Goal: Navigation & Orientation: Go to known website

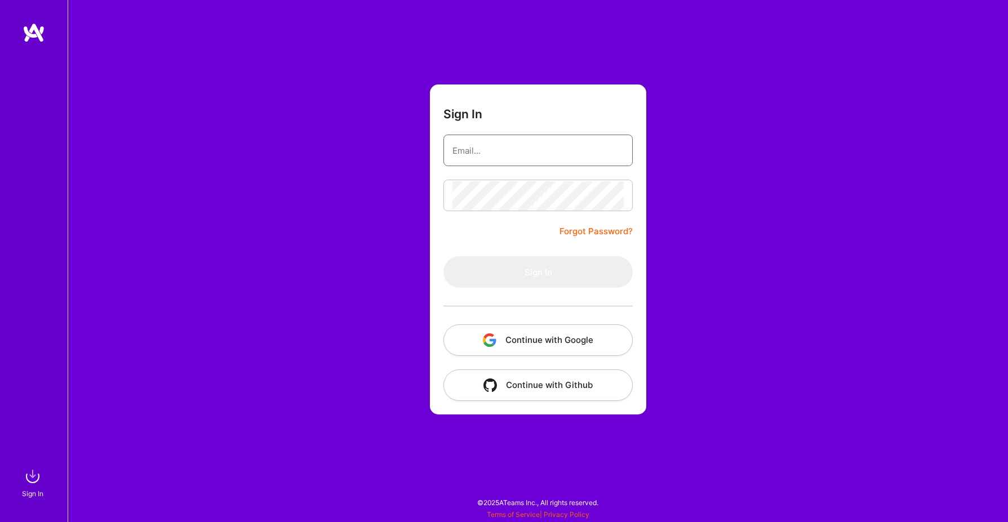
type input "[PERSON_NAME][EMAIL_ADDRESS][DOMAIN_NAME]"
click at [538, 272] on button "Sign In" at bounding box center [537, 272] width 189 height 32
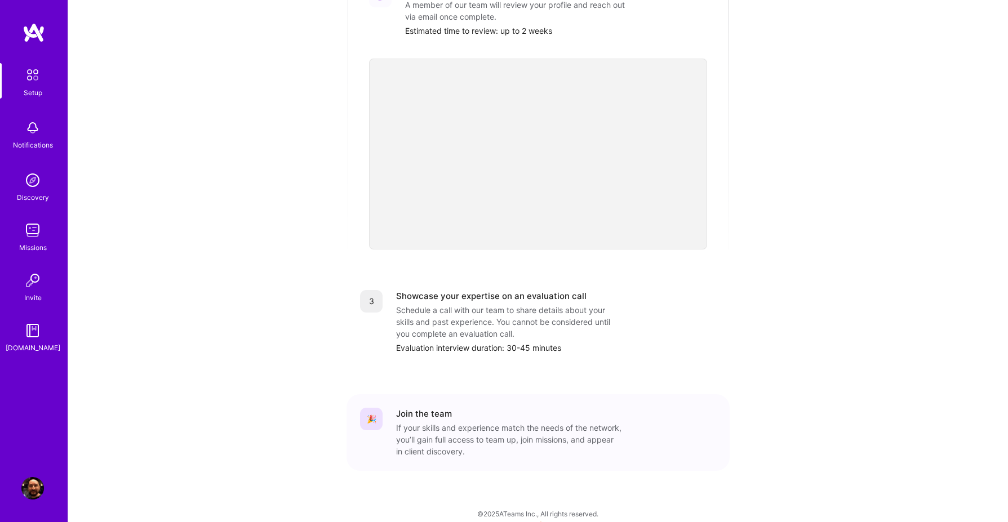
scroll to position [297, 0]
click at [29, 129] on img at bounding box center [32, 128] width 23 height 23
click at [32, 179] on img at bounding box center [32, 180] width 23 height 23
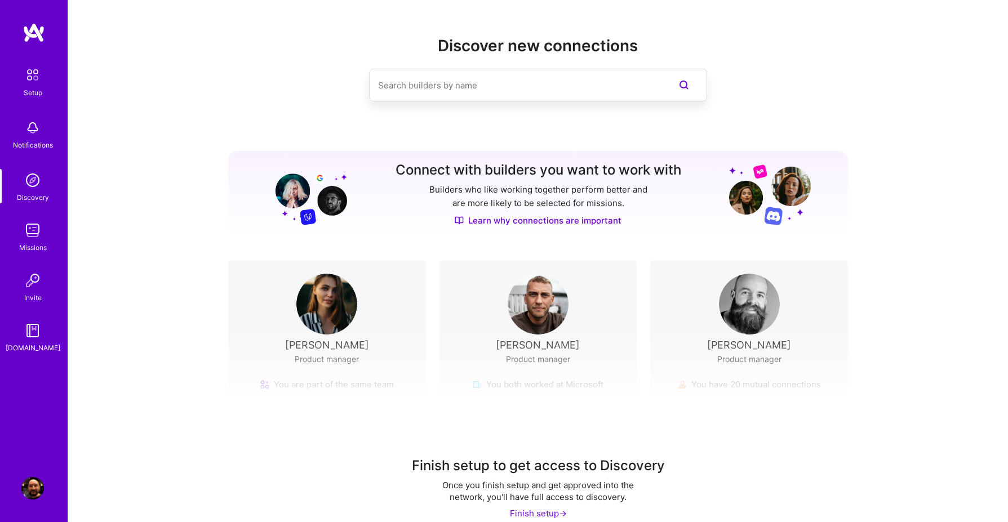
click at [33, 230] on img at bounding box center [32, 230] width 23 height 23
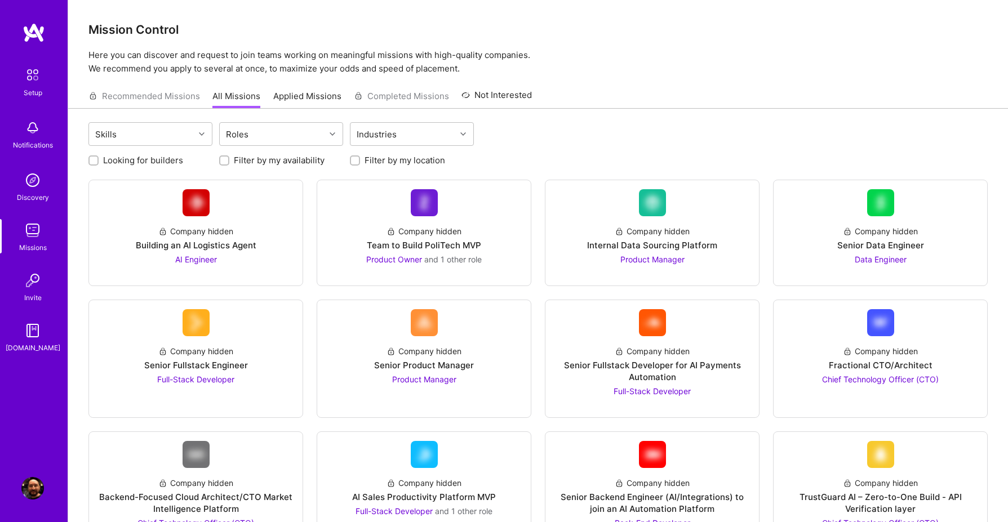
click at [33, 484] on img at bounding box center [32, 488] width 23 height 23
